Goal: Task Accomplishment & Management: Complete application form

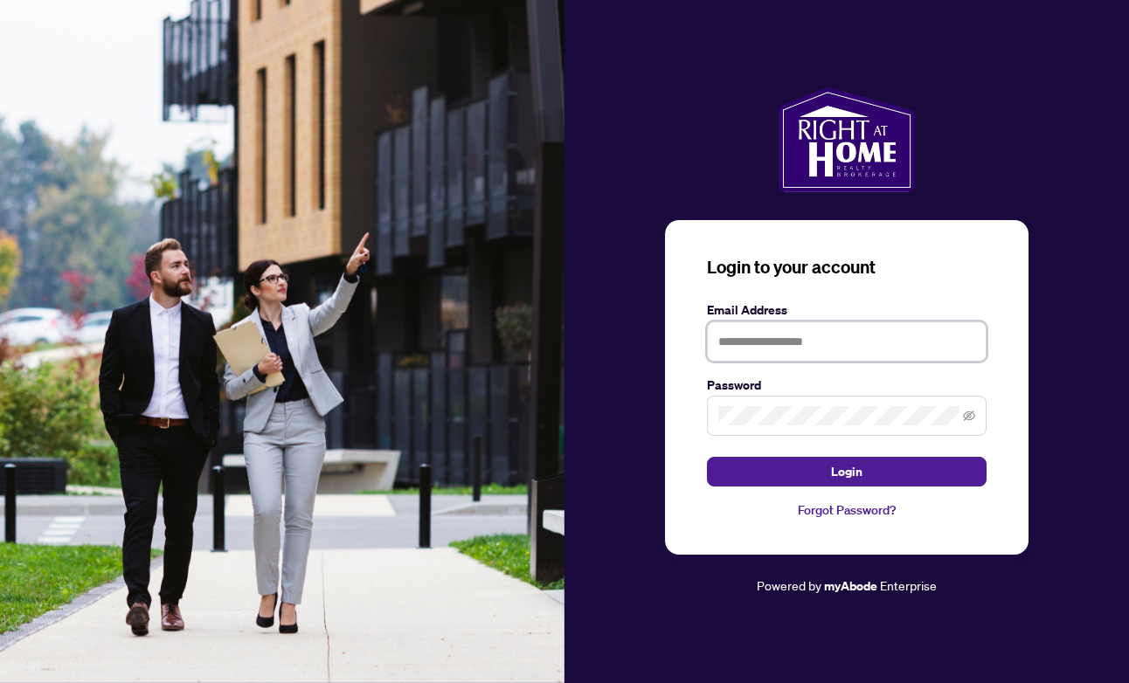
type input "**********"
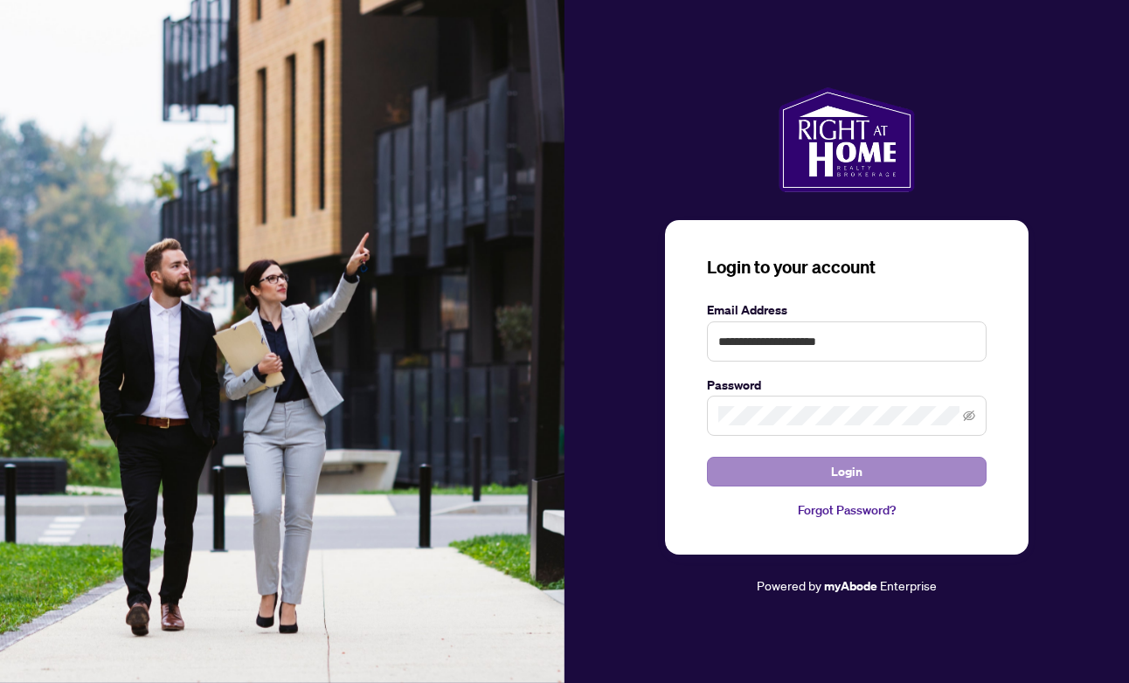
click at [844, 468] on span "Login" at bounding box center [846, 472] width 31 height 28
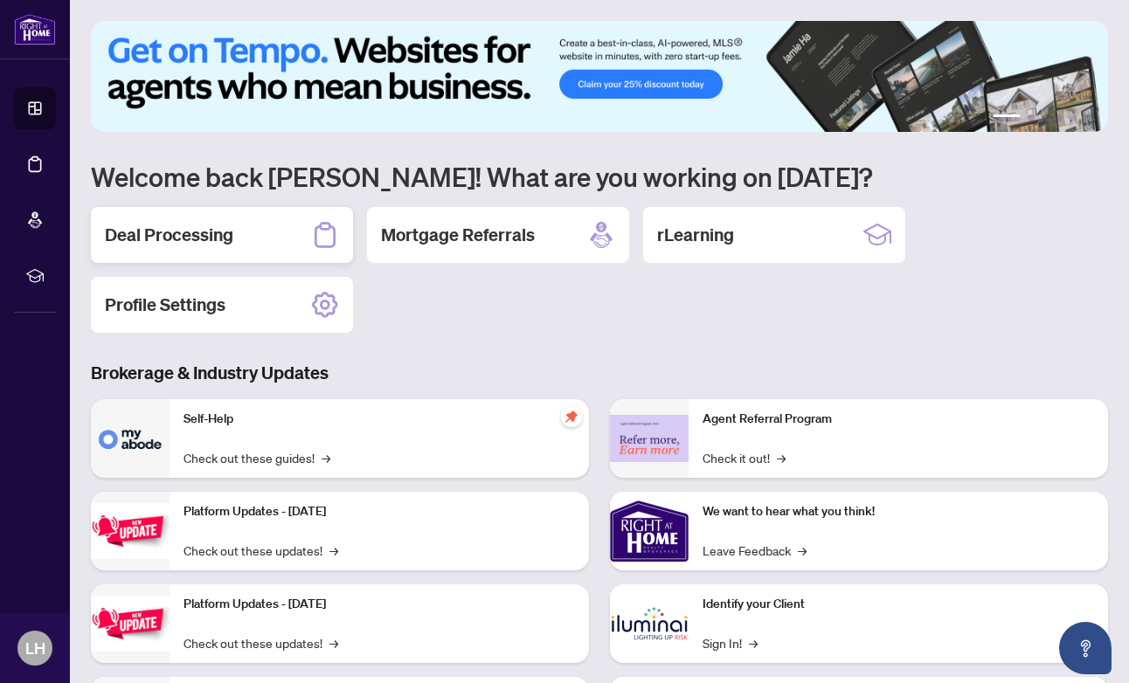
click at [162, 227] on h2 "Deal Processing" at bounding box center [169, 235] width 128 height 24
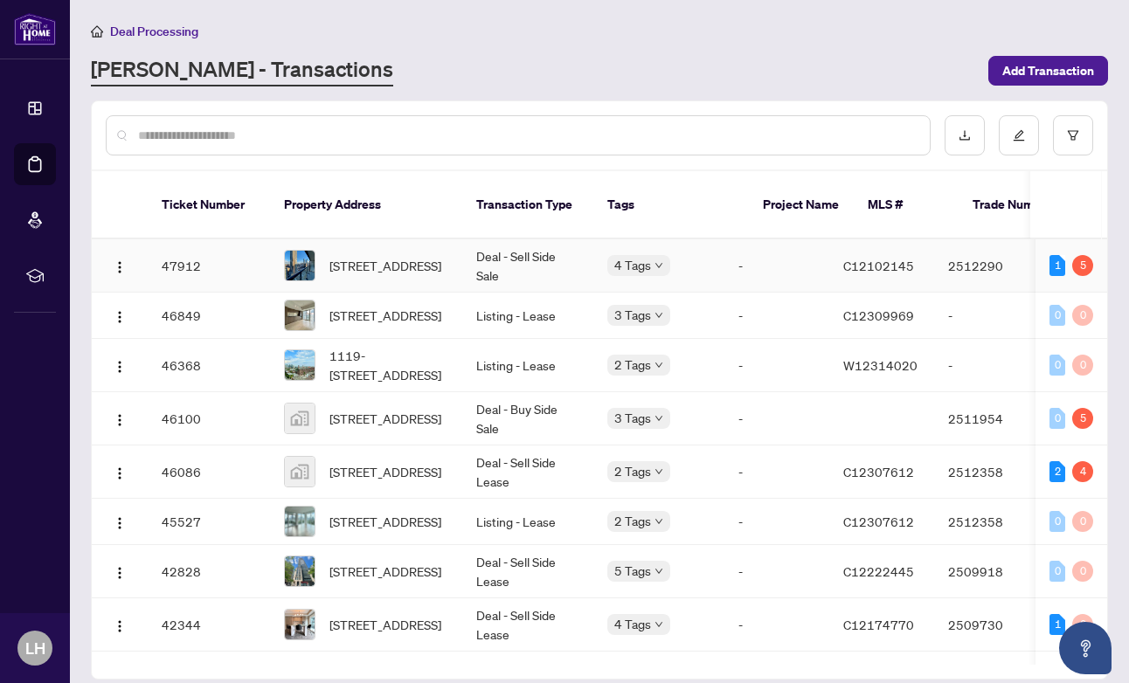
click at [180, 239] on td "47912" at bounding box center [209, 265] width 122 height 53
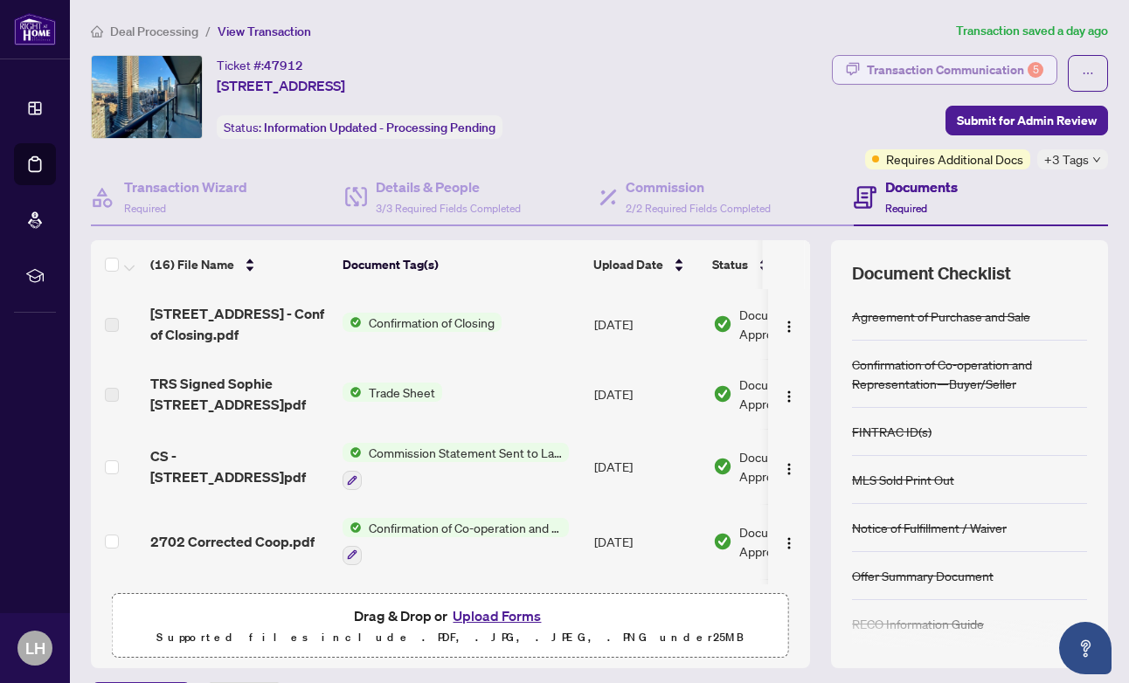
click at [1007, 62] on div "Transaction Communication 5" at bounding box center [955, 70] width 177 height 28
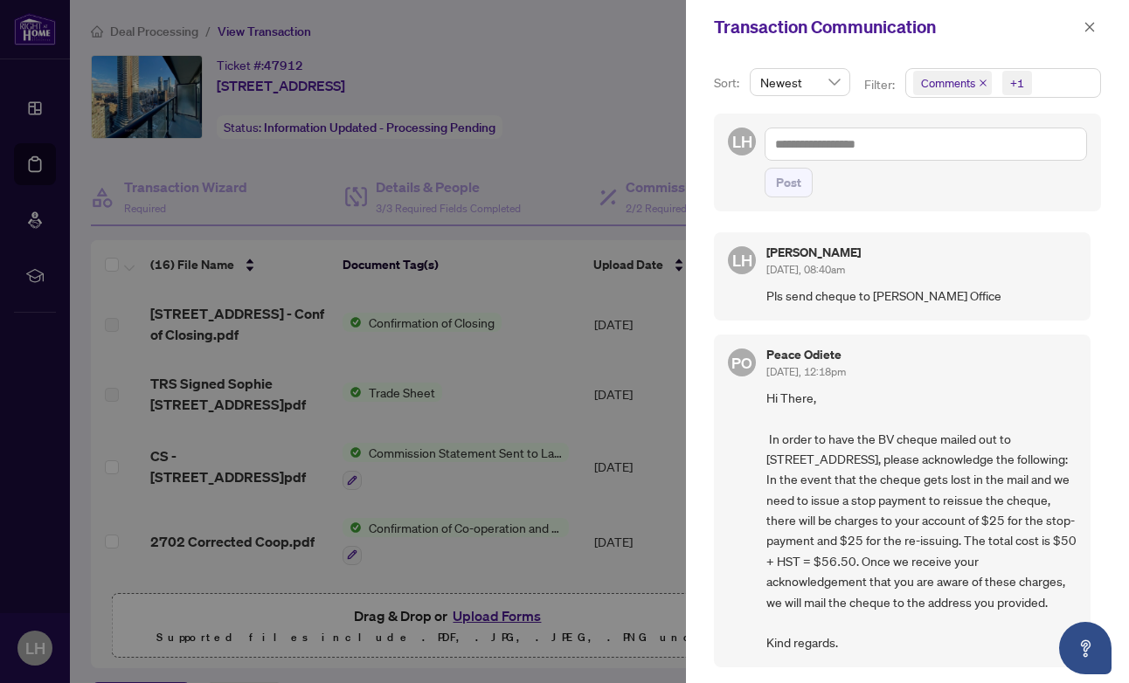
click at [980, 79] on icon "close" at bounding box center [983, 83] width 9 height 9
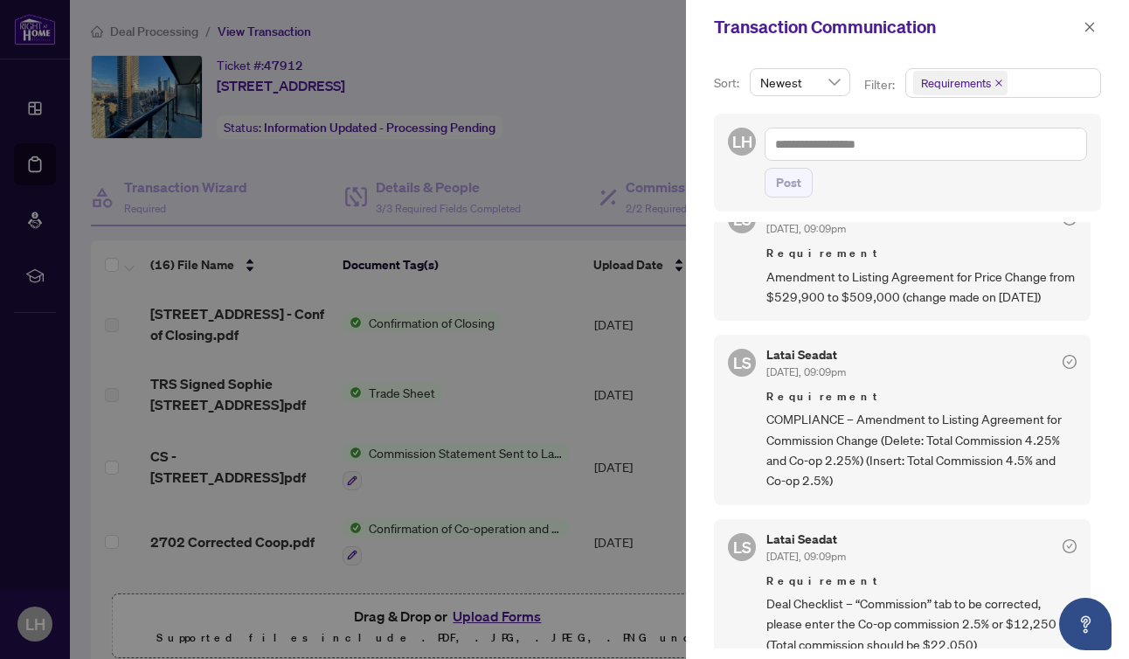
scroll to position [363, 0]
click at [576, 121] on div at bounding box center [564, 329] width 1129 height 659
click at [1086, 22] on icon "close" at bounding box center [1090, 27] width 12 height 12
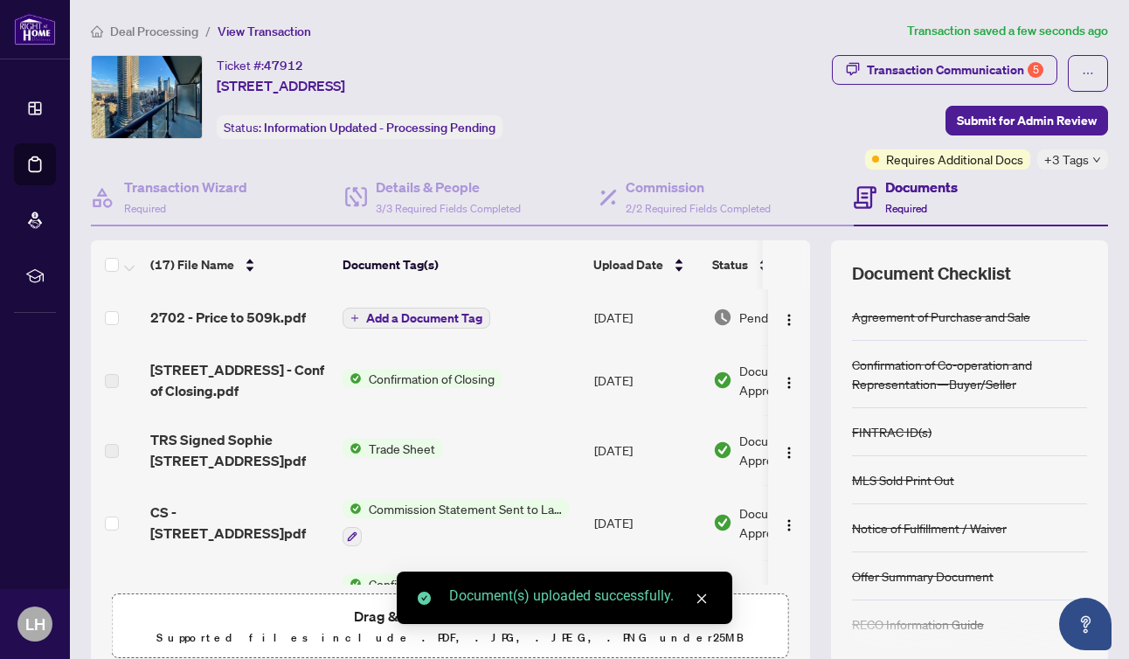
scroll to position [0, 0]
click at [413, 315] on span "Add a Document Tag" at bounding box center [424, 318] width 116 height 12
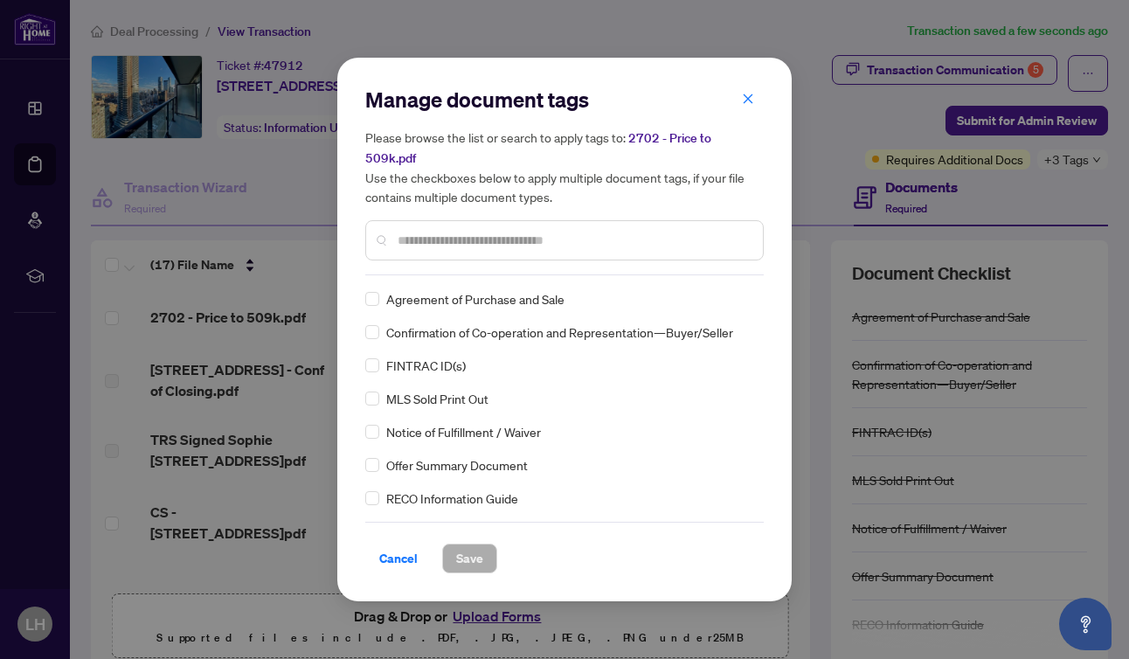
click at [408, 231] on input "text" at bounding box center [573, 240] width 351 height 19
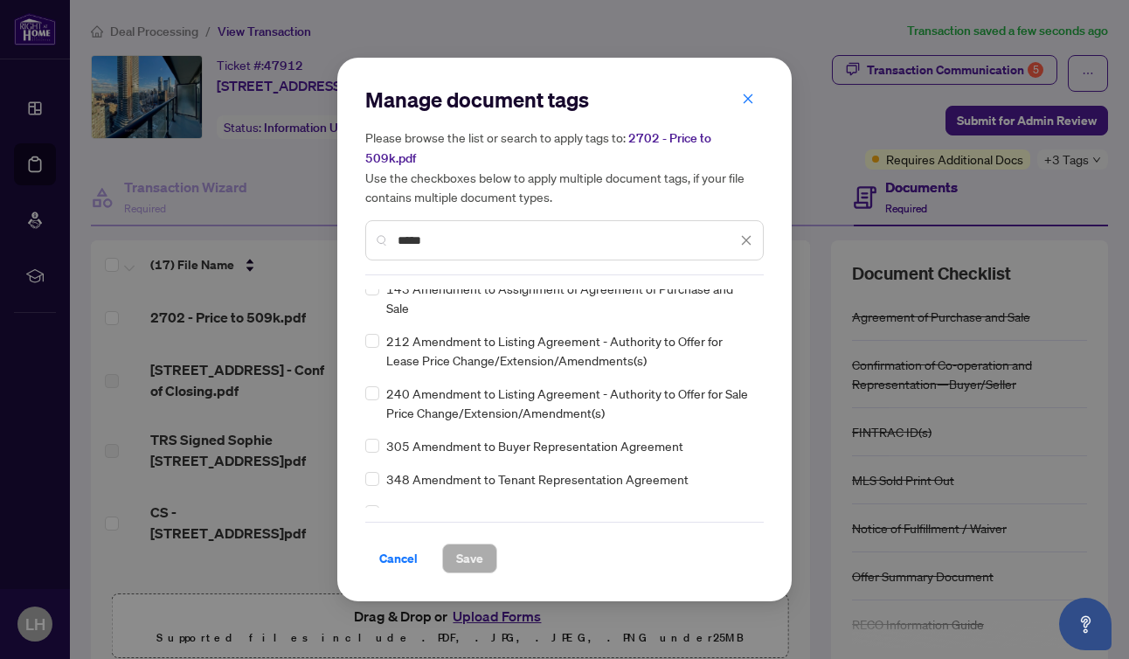
scroll to position [80, 0]
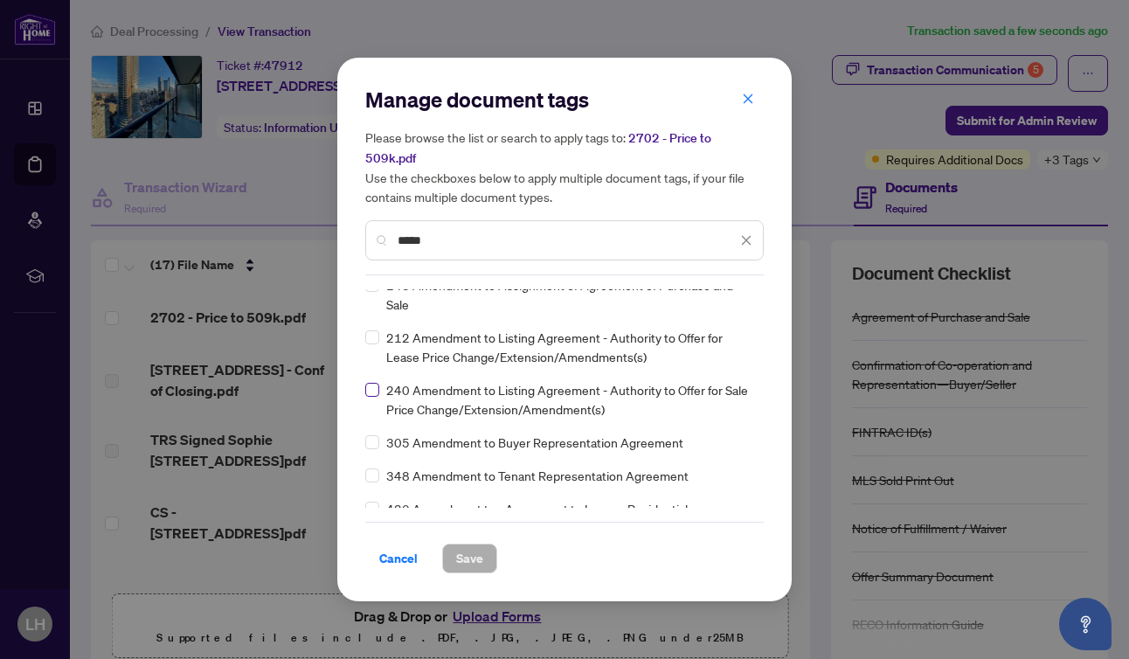
type input "*****"
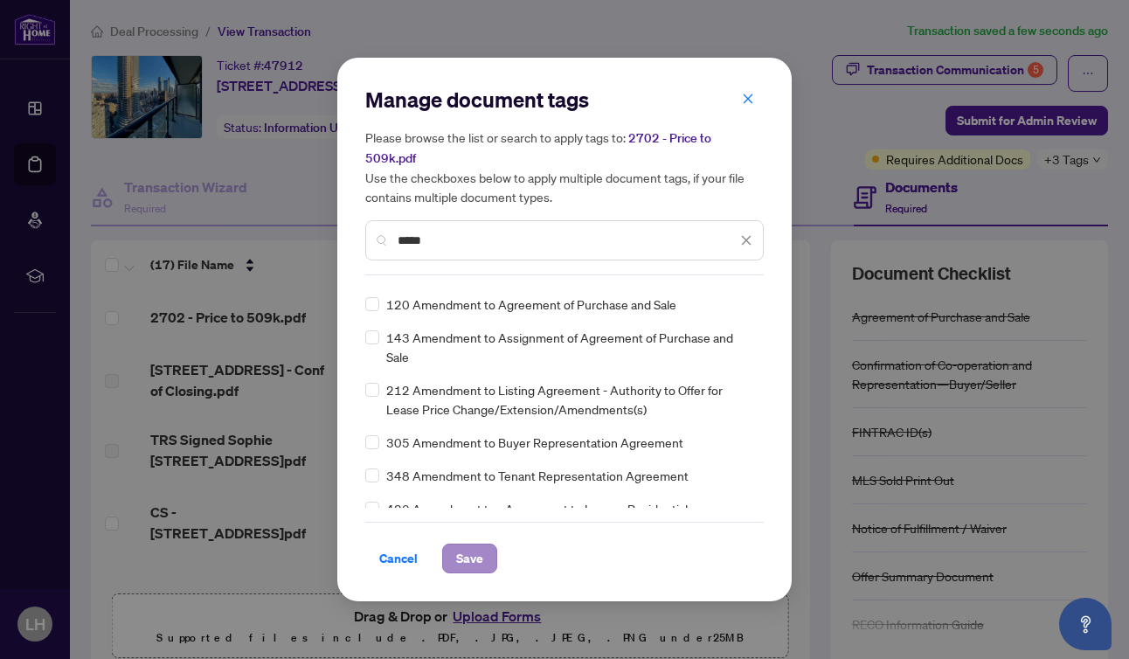
click at [472, 544] on span "Save" at bounding box center [469, 558] width 27 height 28
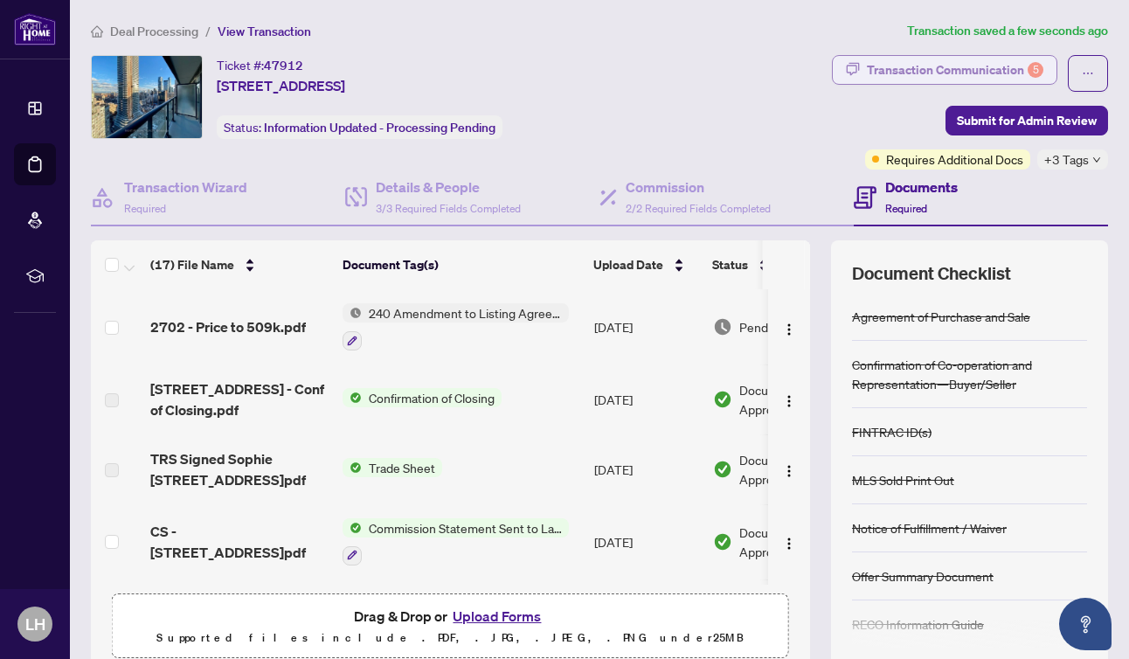
click at [1021, 64] on div "Transaction Communication 5" at bounding box center [955, 70] width 177 height 28
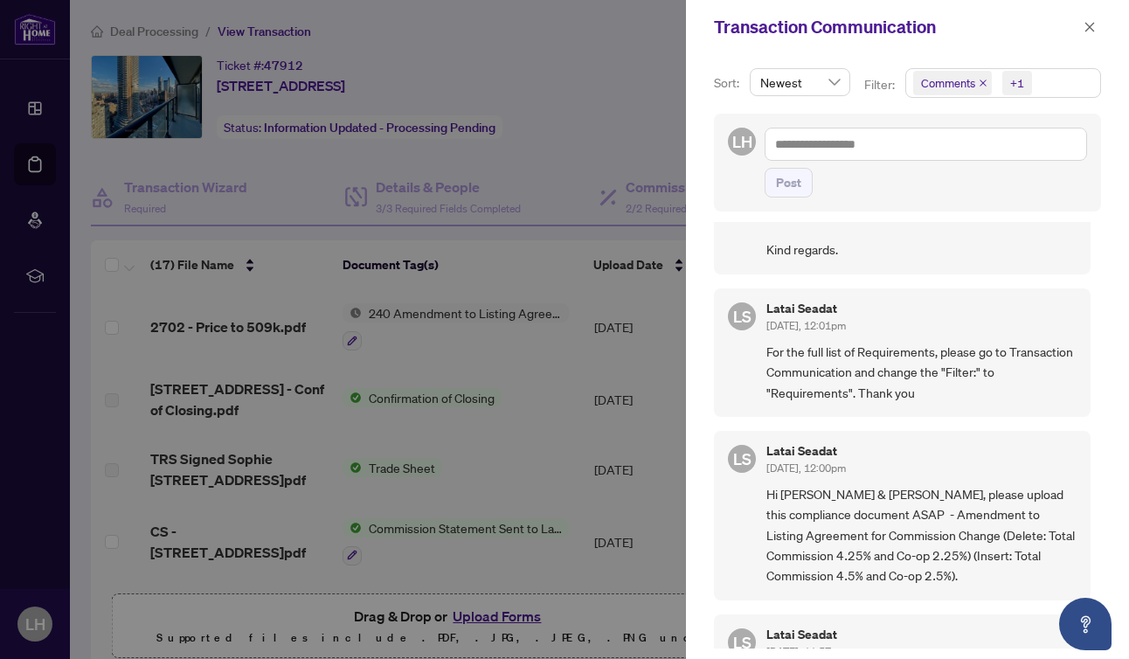
scroll to position [394, 0]
click at [979, 79] on icon "close" at bounding box center [983, 83] width 9 height 9
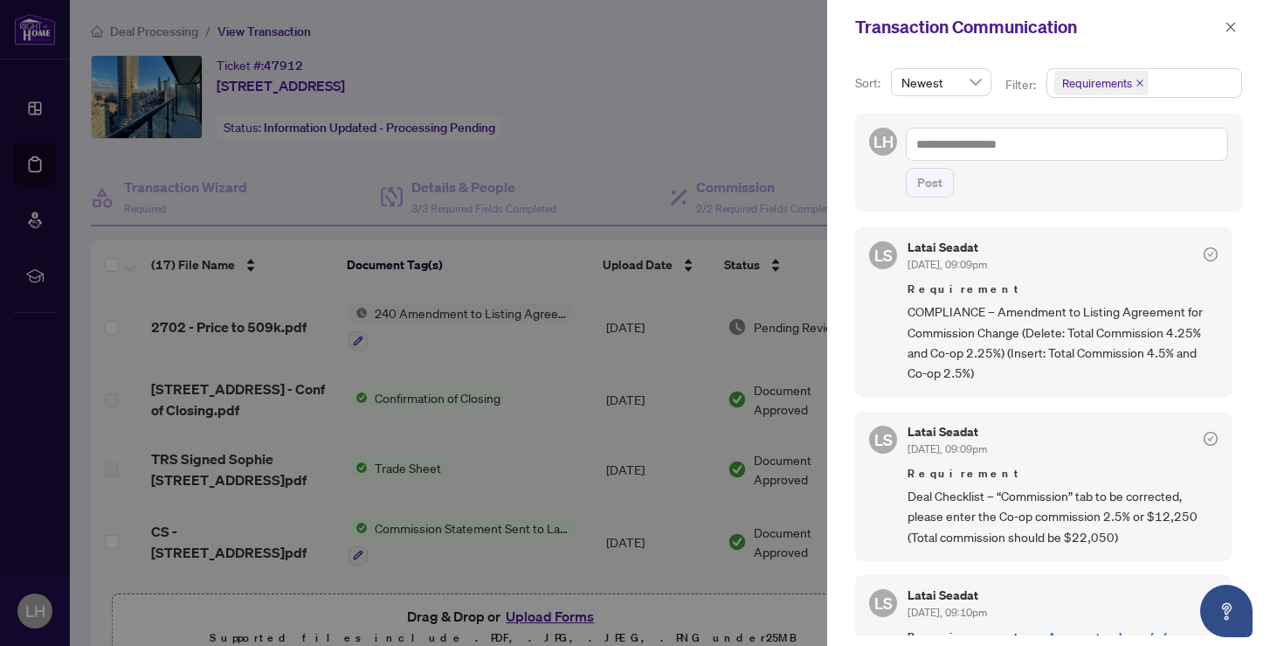
scroll to position [442, 0]
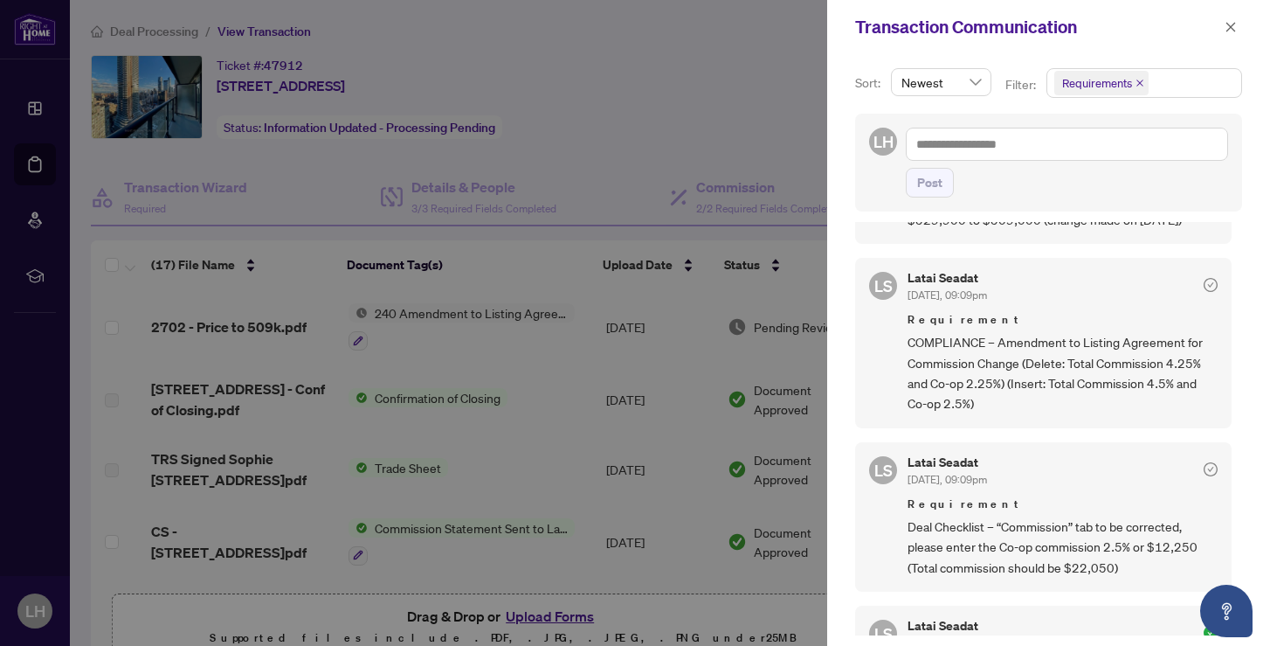
click at [723, 76] on div at bounding box center [635, 323] width 1270 height 646
click at [1128, 18] on button "button" at bounding box center [1231, 27] width 23 height 21
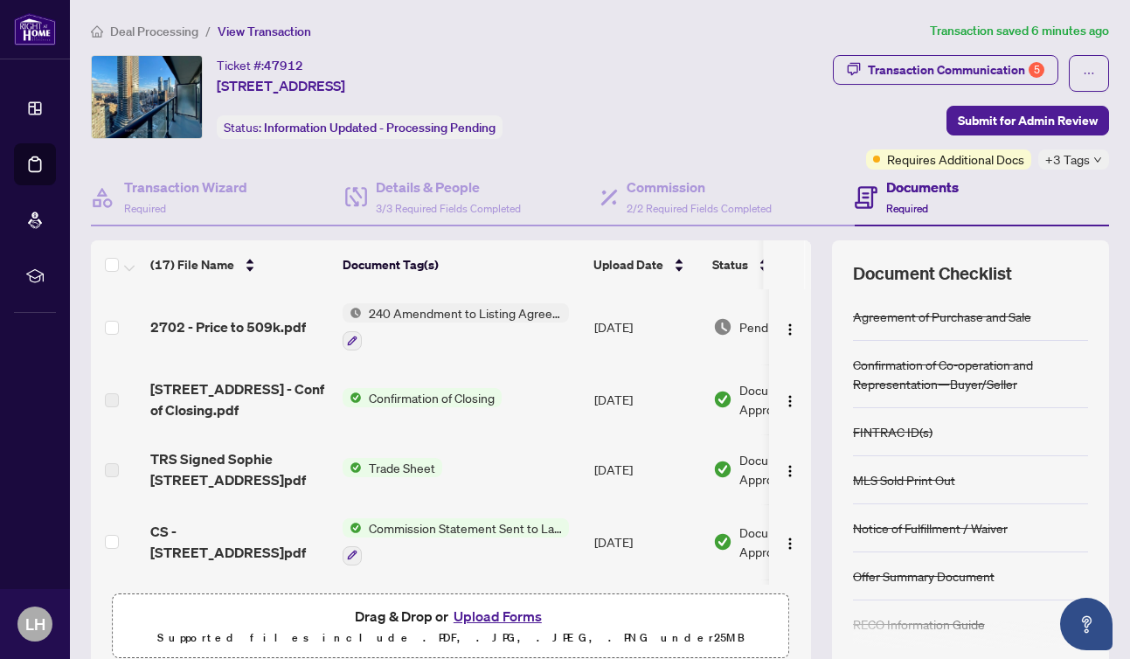
scroll to position [0, 0]
click at [988, 61] on div "Transaction Communication 5" at bounding box center [956, 70] width 177 height 28
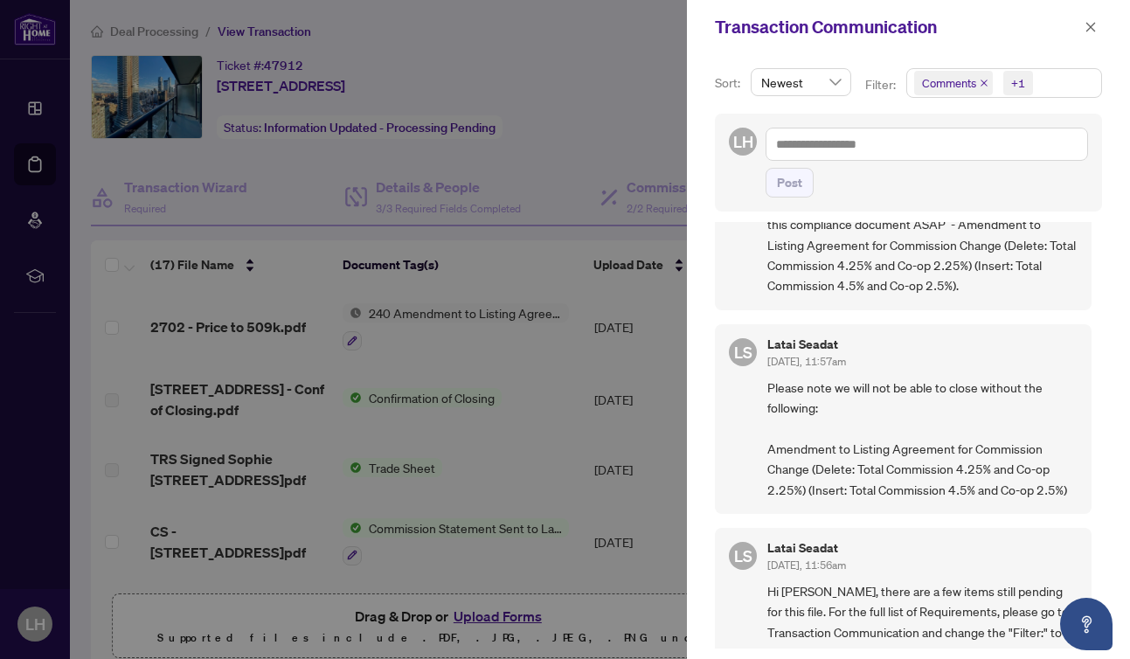
scroll to position [682, 0]
click at [982, 78] on span "Comments" at bounding box center [953, 83] width 79 height 24
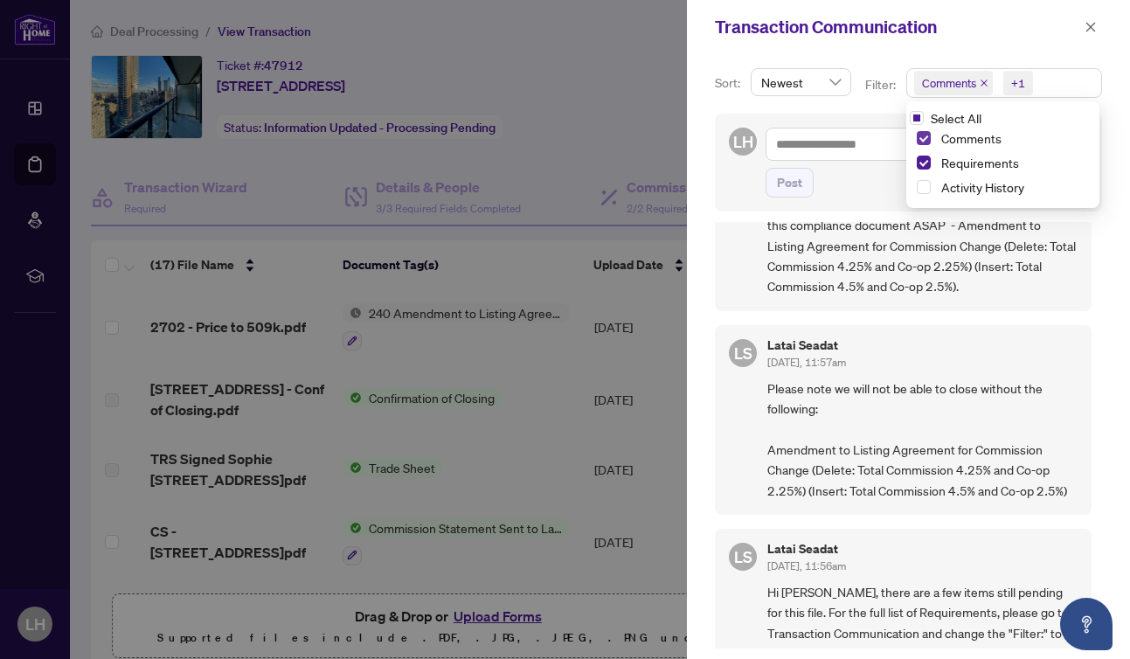
click at [919, 145] on span "Select Comments" at bounding box center [924, 138] width 14 height 14
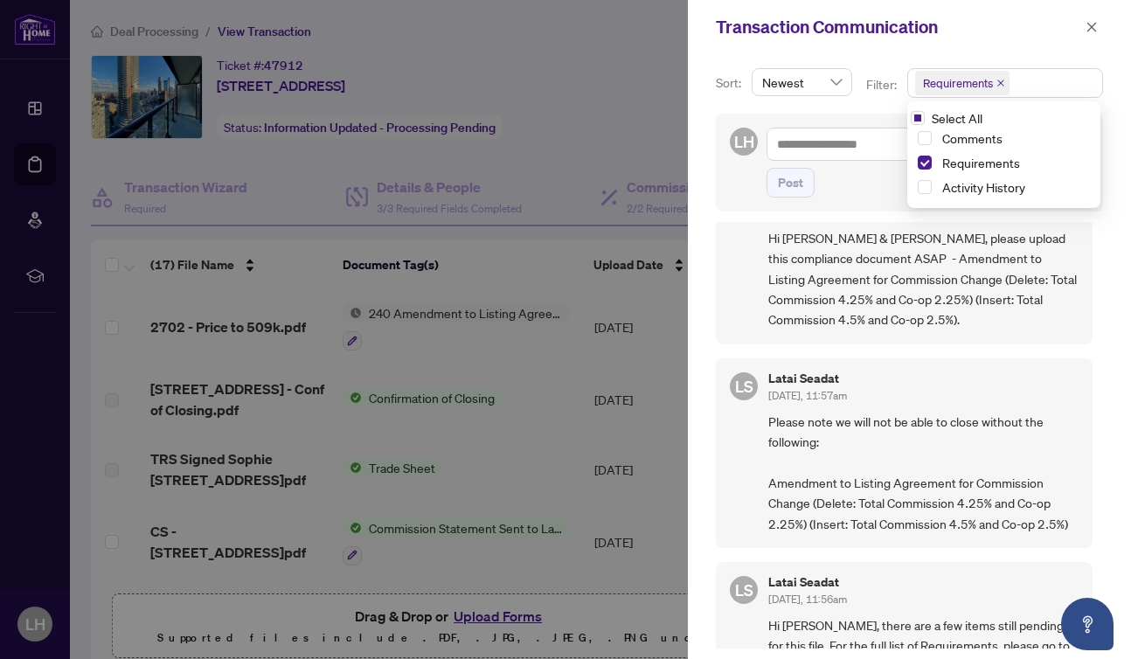
scroll to position [0, 0]
click at [598, 95] on div at bounding box center [565, 329] width 1131 height 659
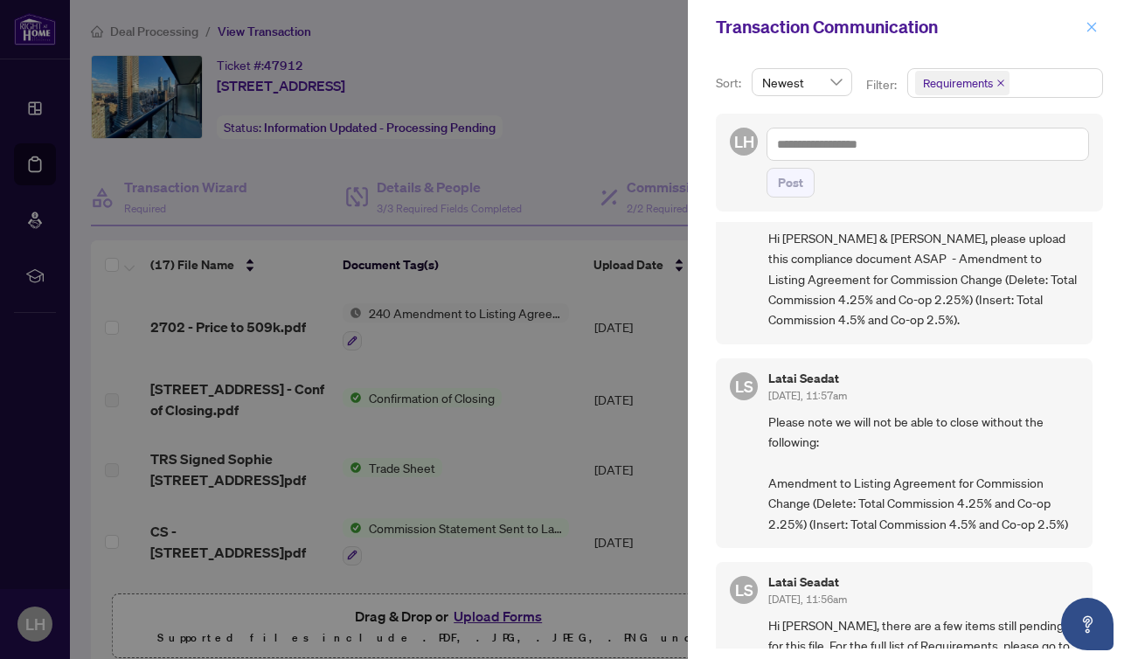
click at [1089, 20] on span "button" at bounding box center [1091, 27] width 12 height 28
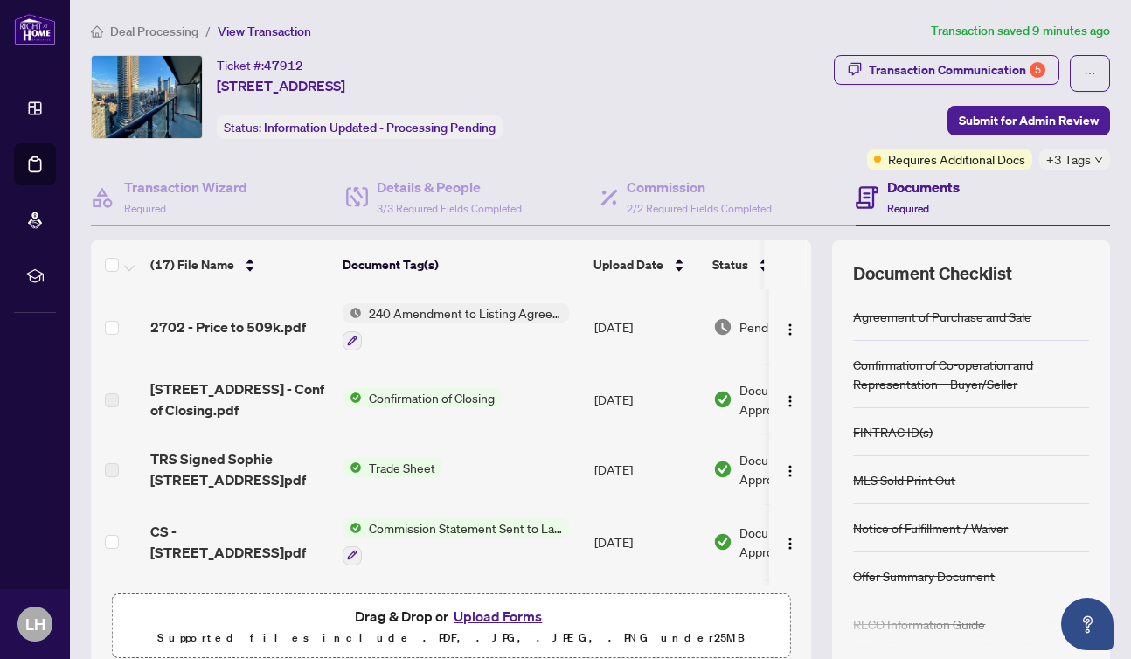
click at [489, 615] on button "Upload Forms" at bounding box center [497, 616] width 99 height 23
click at [1009, 116] on span "Submit for Admin Review" at bounding box center [1029, 121] width 140 height 28
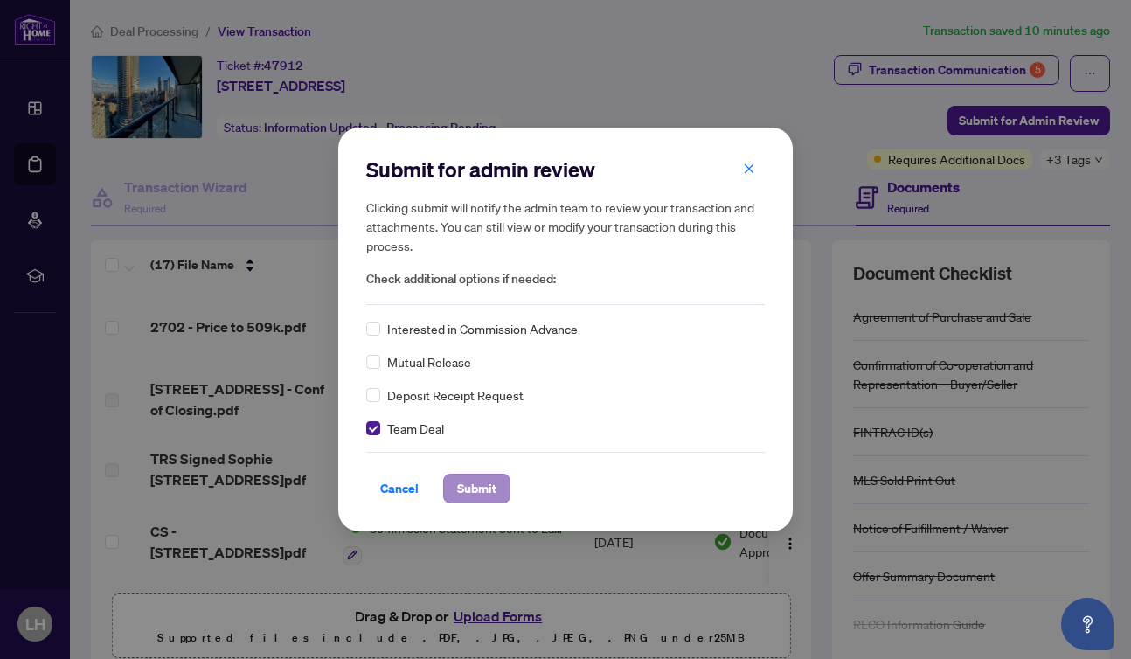
click at [485, 484] on span "Submit" at bounding box center [476, 488] width 39 height 28
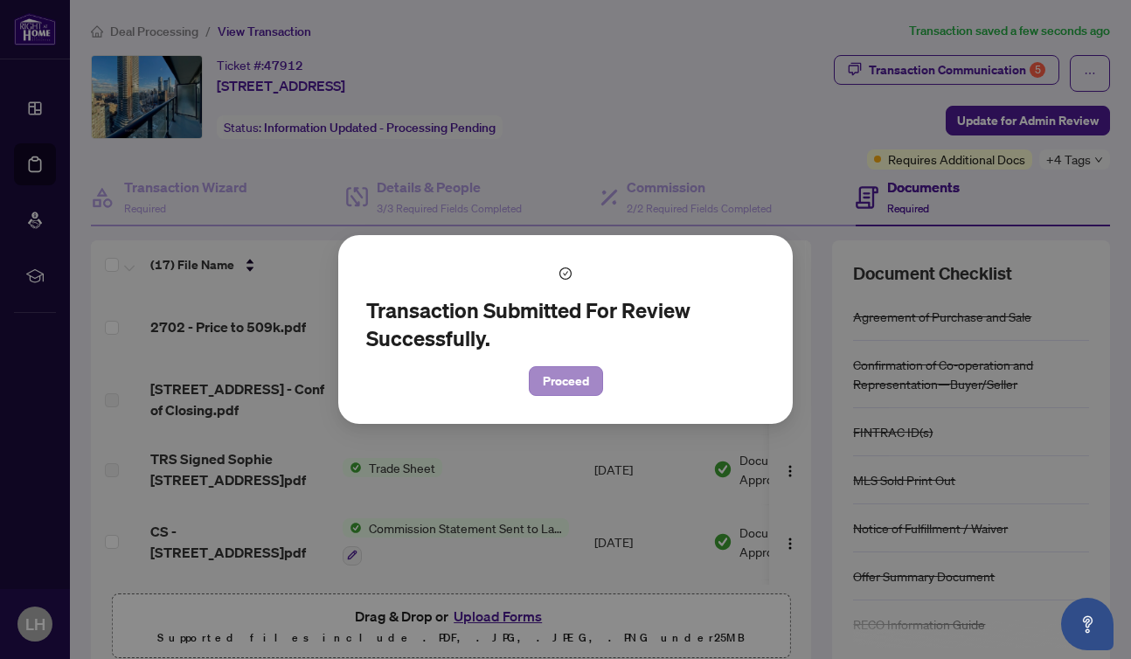
click at [578, 394] on span "Proceed" at bounding box center [566, 381] width 46 height 28
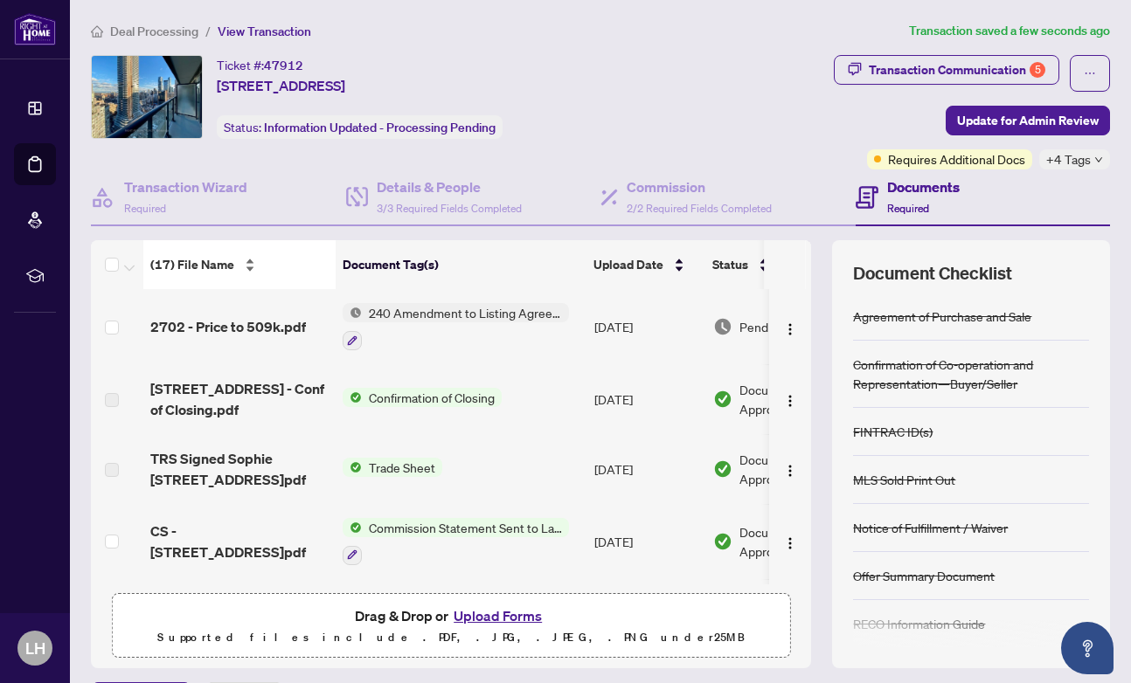
click at [206, 263] on span "(17) File Name" at bounding box center [192, 264] width 84 height 19
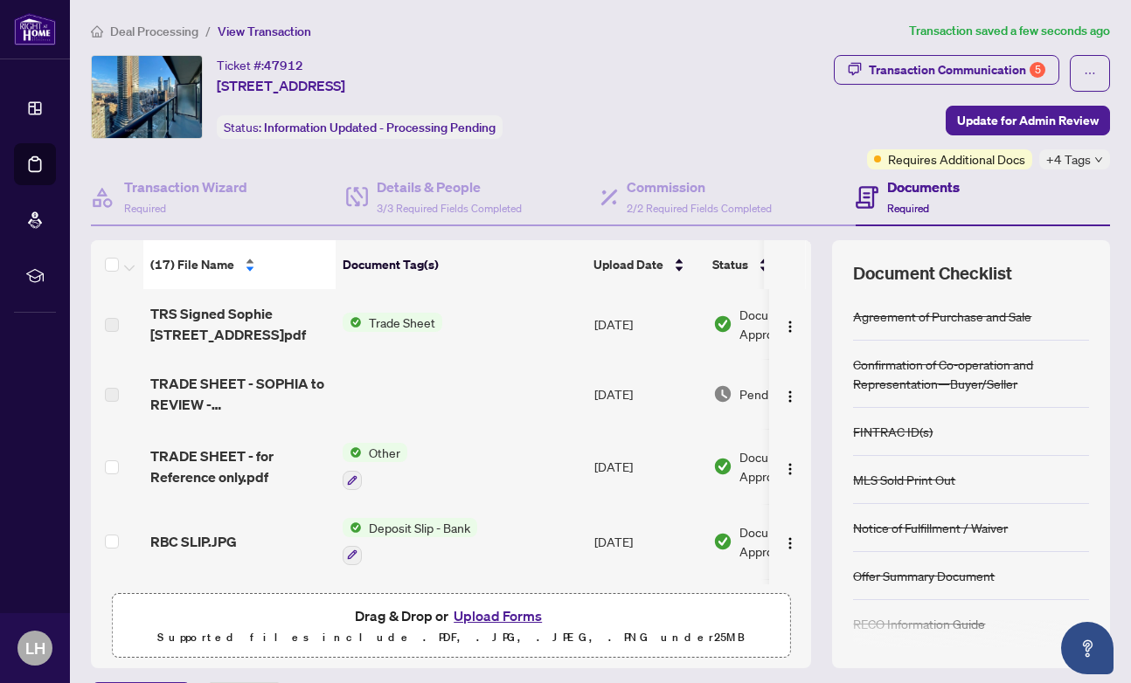
click at [245, 259] on div "(17) File Name" at bounding box center [239, 264] width 178 height 19
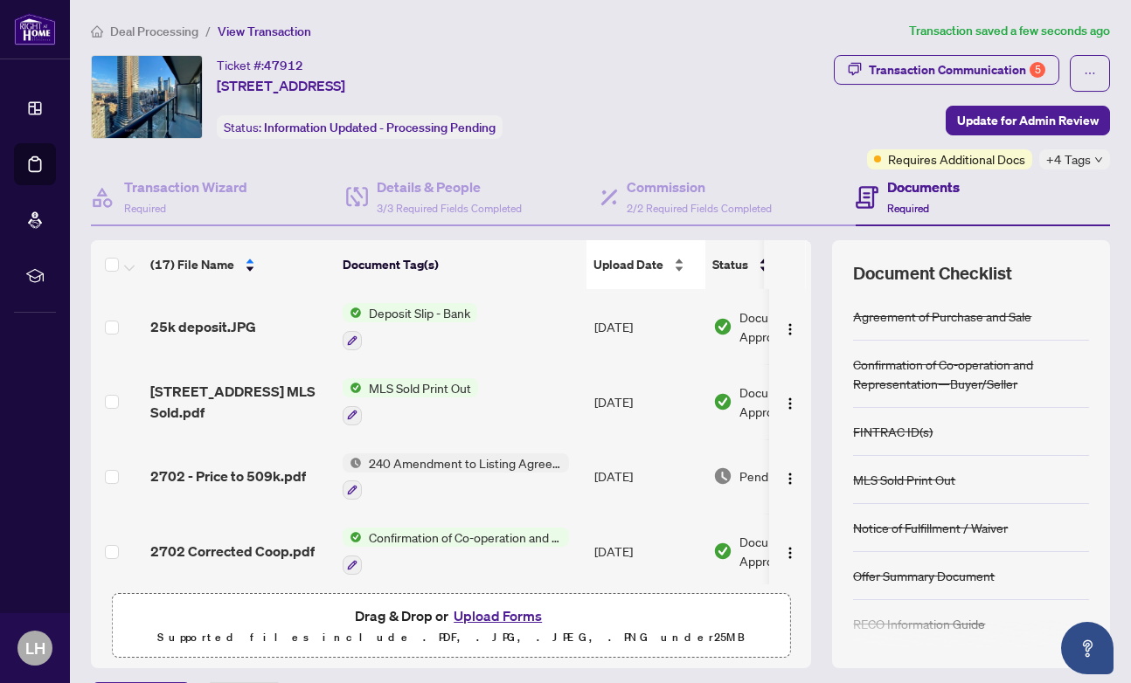
click at [675, 257] on div "Upload Date" at bounding box center [645, 264] width 105 height 19
